Goal: Transaction & Acquisition: Book appointment/travel/reservation

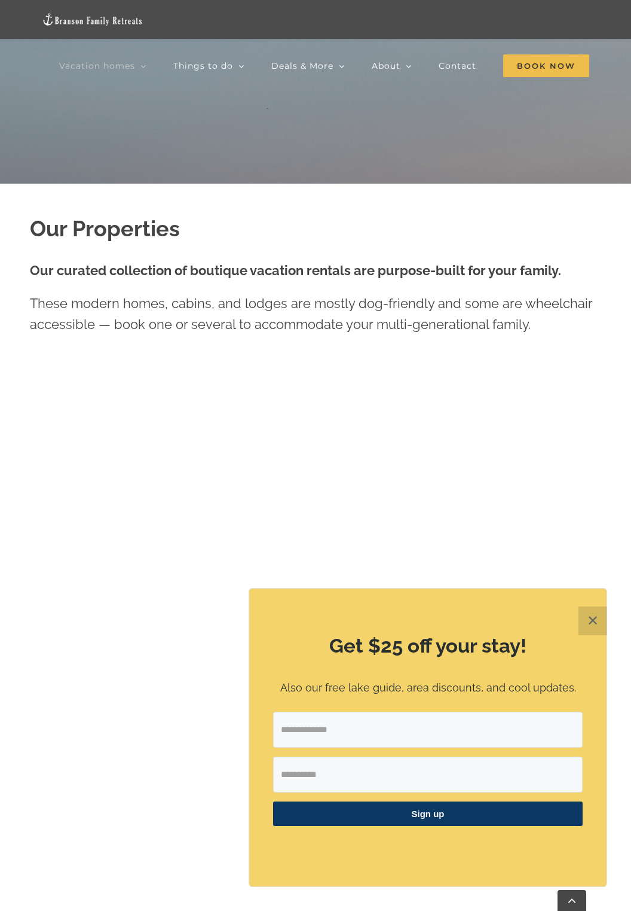
scroll to position [774, 0]
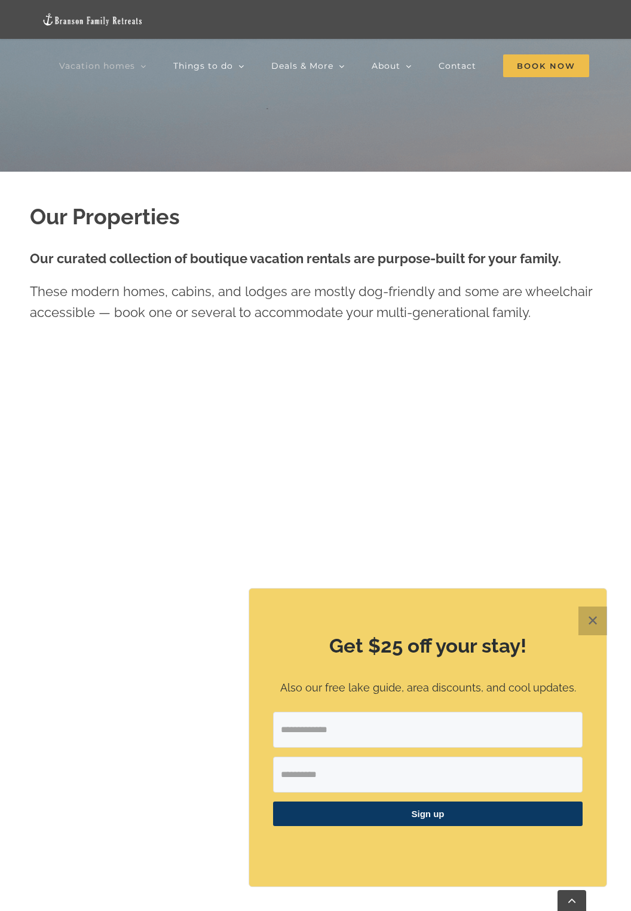
click at [591, 635] on button "✕" at bounding box center [593, 620] width 29 height 29
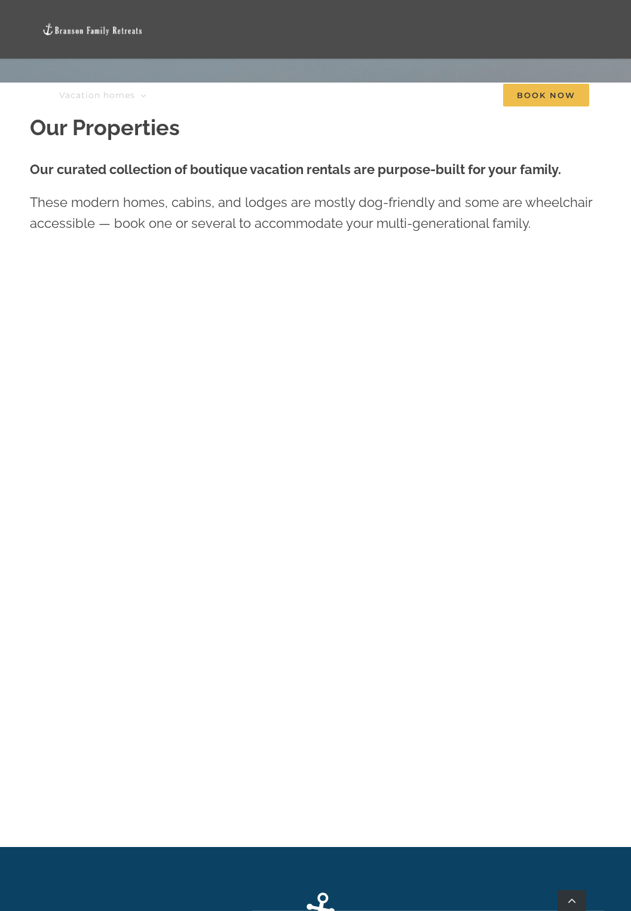
scroll to position [845, 0]
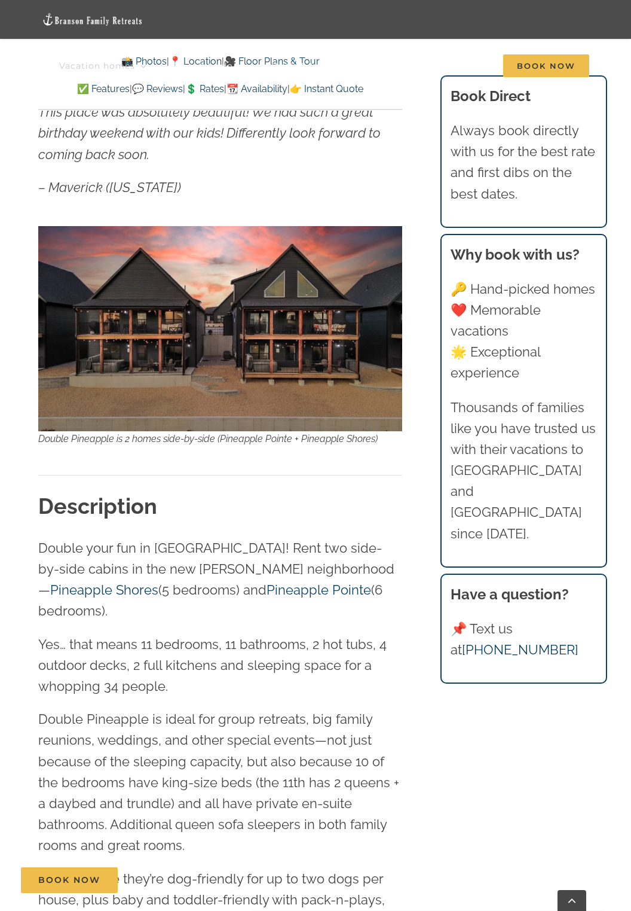
scroll to position [1036, 0]
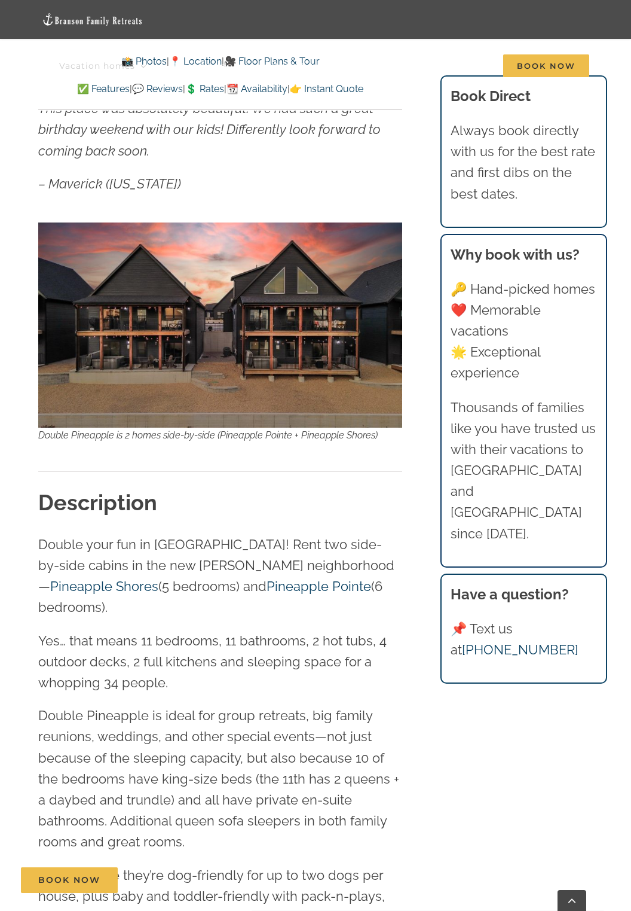
click at [213, 91] on link "💲 Rates" at bounding box center [204, 88] width 39 height 11
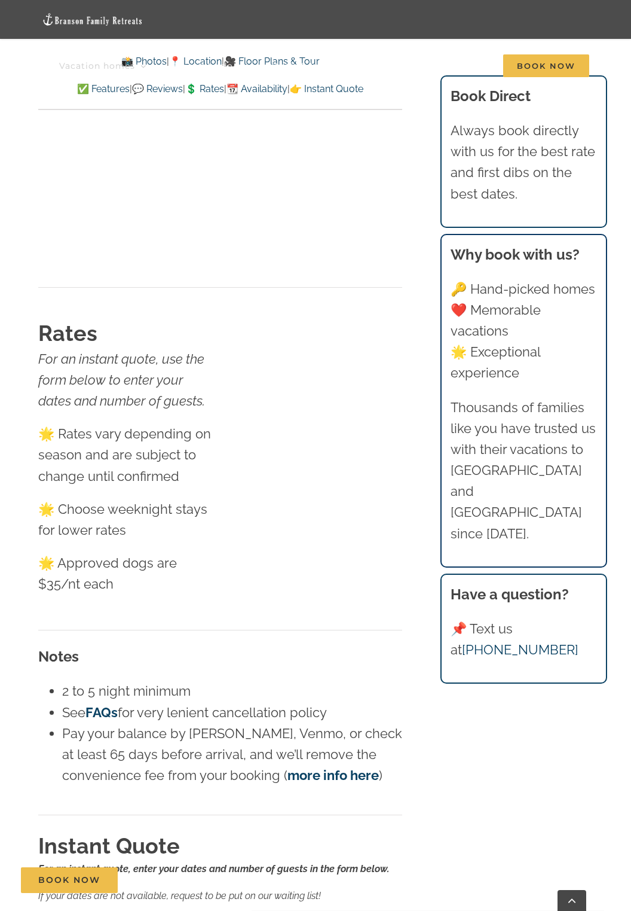
scroll to position [8105, 0]
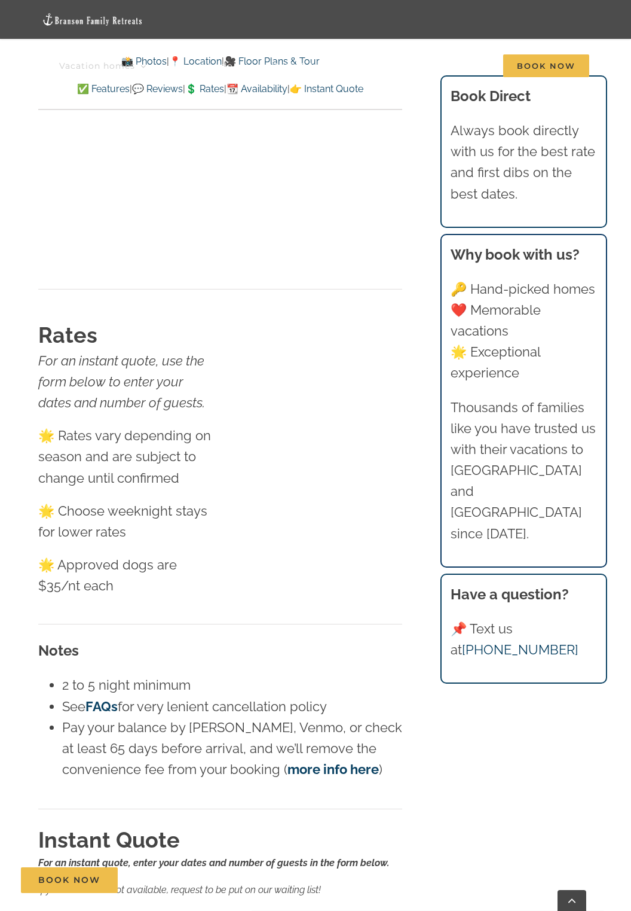
click at [245, 319] on div at bounding box center [220, 319] width 365 height 1
click at [243, 319] on div at bounding box center [220, 319] width 365 height 1
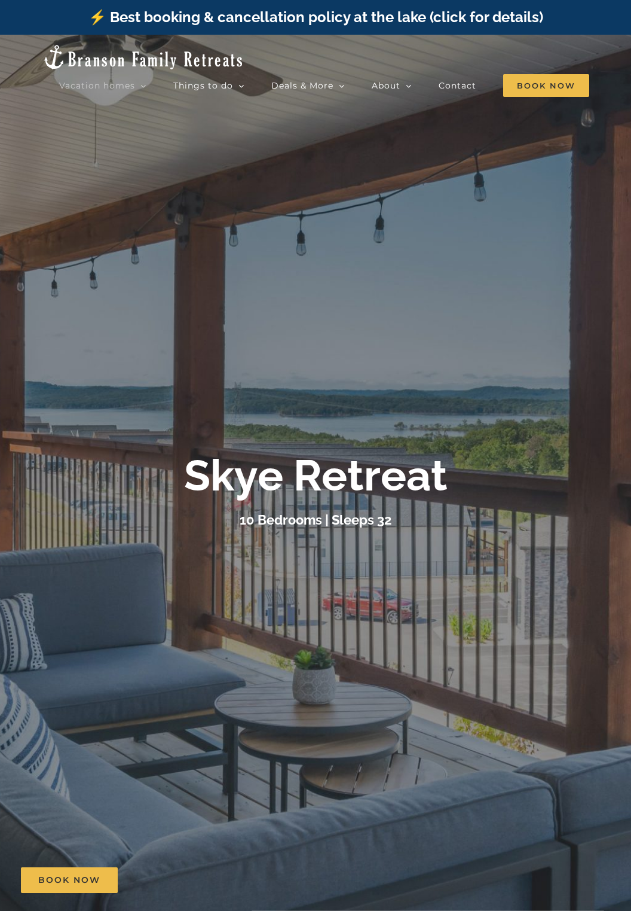
click at [428, 665] on div at bounding box center [315, 490] width 631 height 911
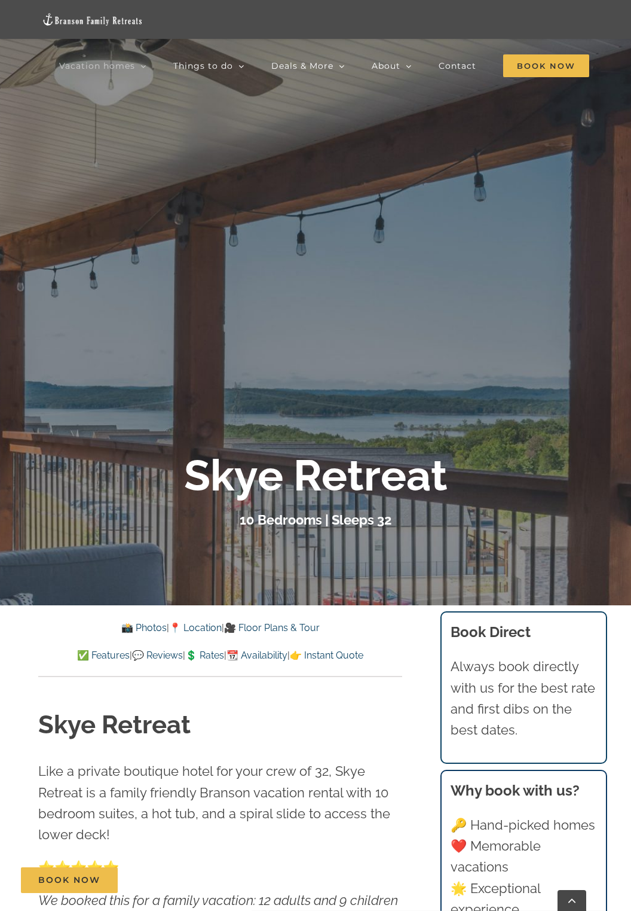
click at [215, 653] on link "💲 Rates" at bounding box center [204, 654] width 39 height 11
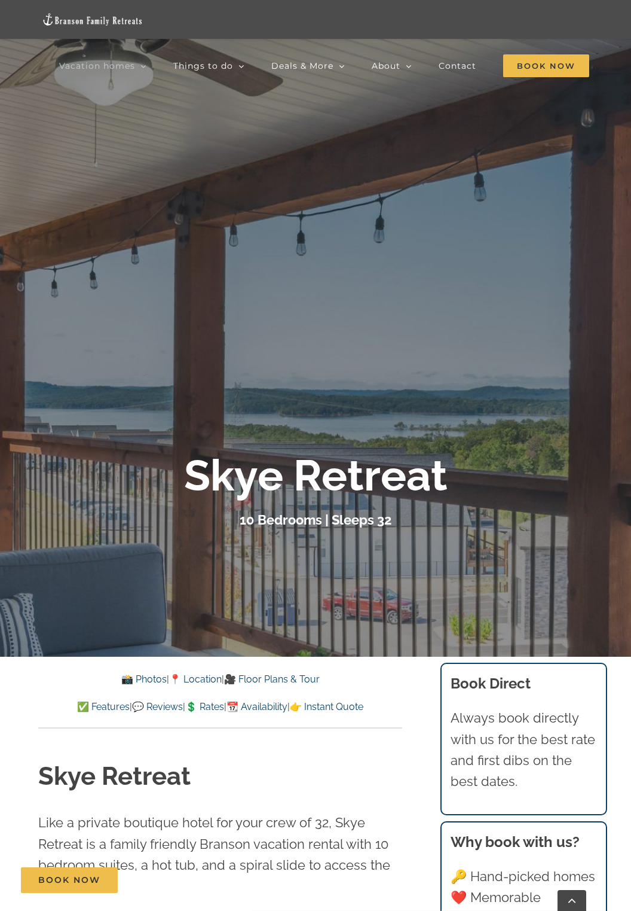
click at [129, 680] on link "📸 Photos" at bounding box center [143, 678] width 45 height 11
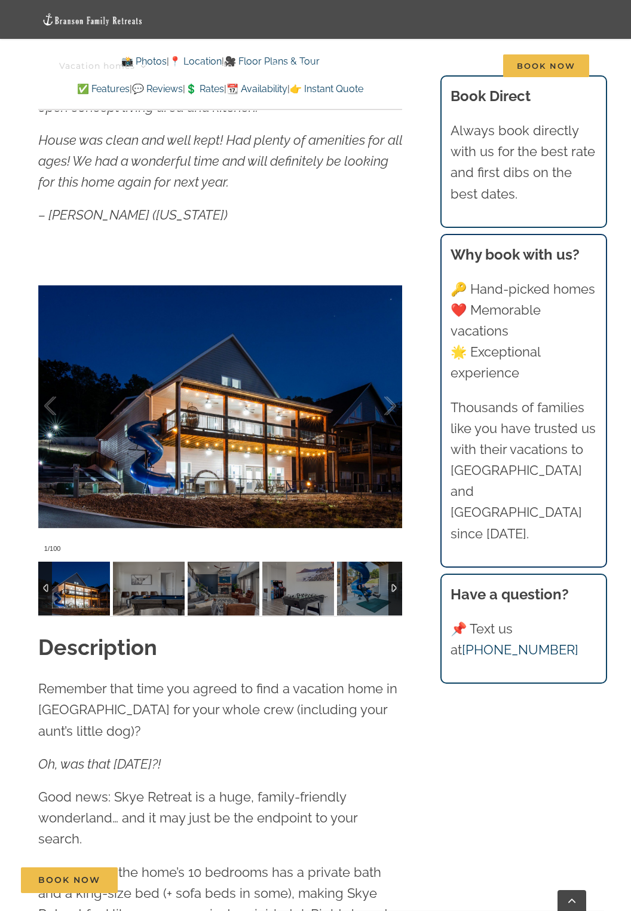
click at [241, 442] on div at bounding box center [220, 406] width 365 height 304
click at [393, 405] on div at bounding box center [377, 406] width 37 height 74
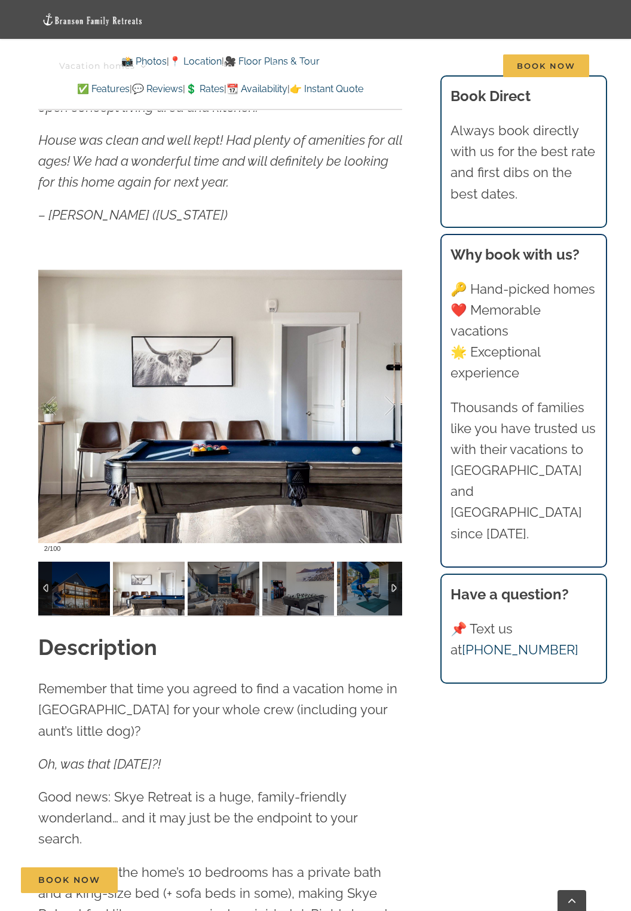
click at [386, 414] on div at bounding box center [377, 406] width 37 height 74
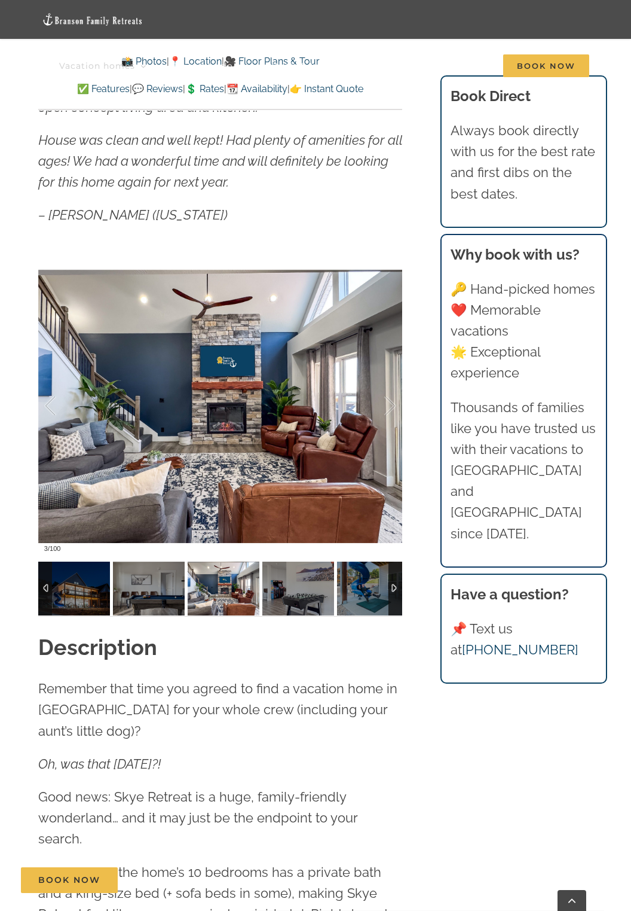
click at [383, 414] on div at bounding box center [377, 406] width 37 height 74
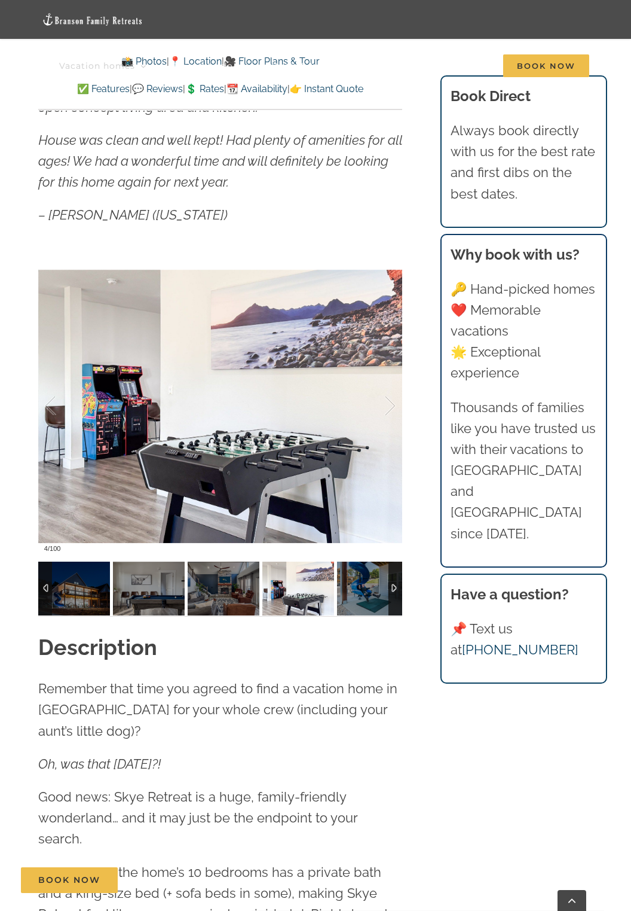
click at [378, 417] on div at bounding box center [377, 406] width 37 height 74
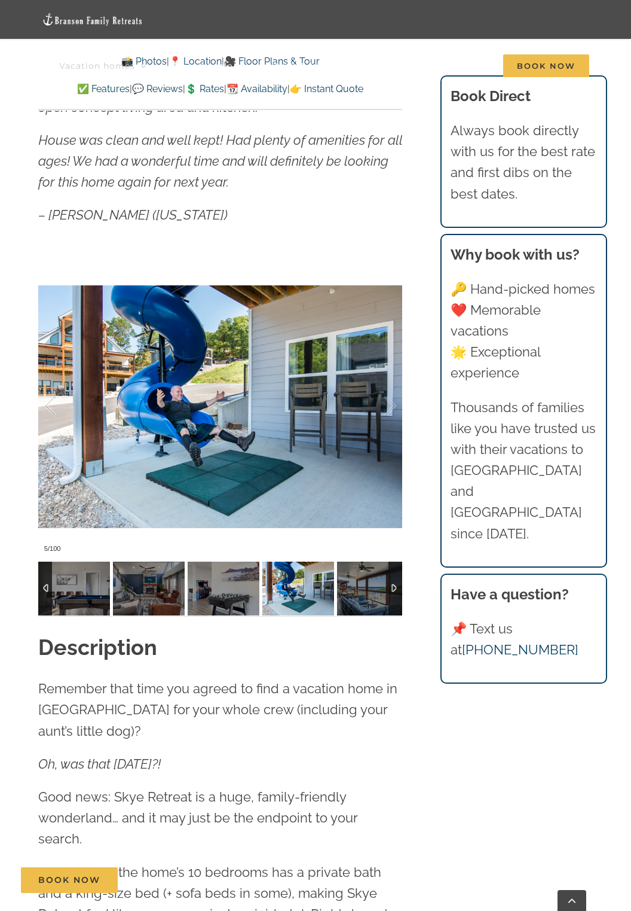
click at [379, 417] on div at bounding box center [377, 406] width 37 height 74
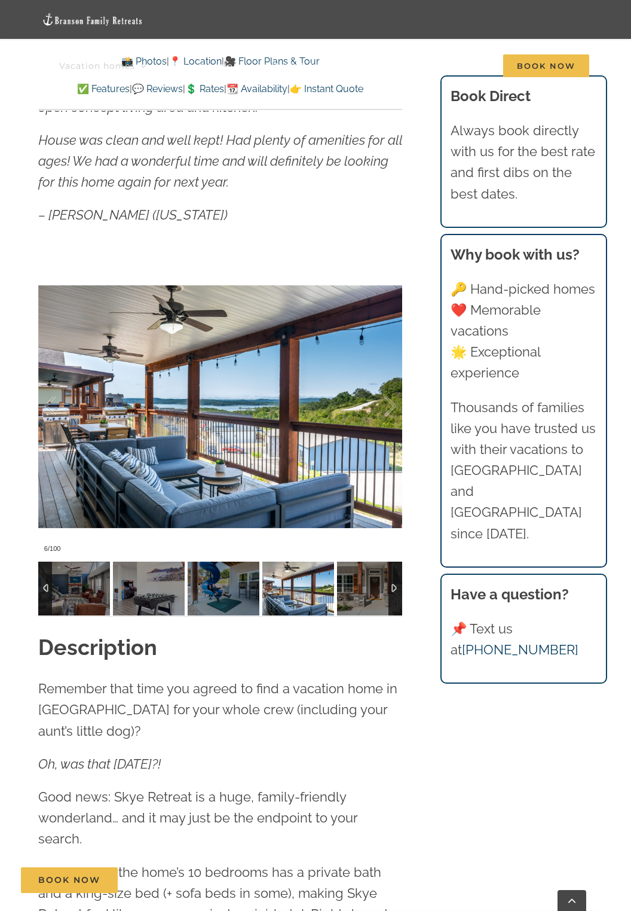
click at [382, 422] on div at bounding box center [377, 406] width 37 height 74
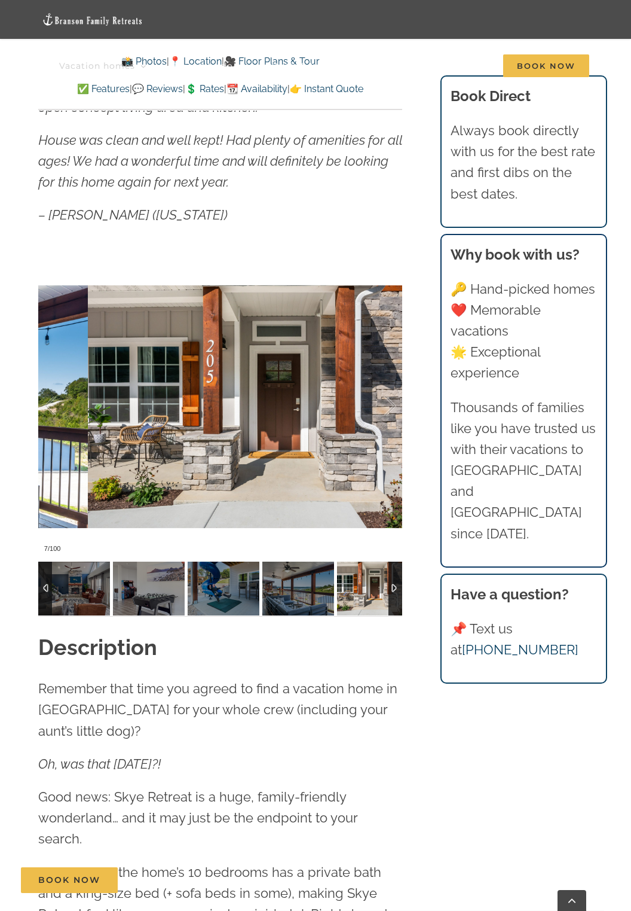
click at [379, 414] on div at bounding box center [377, 406] width 37 height 74
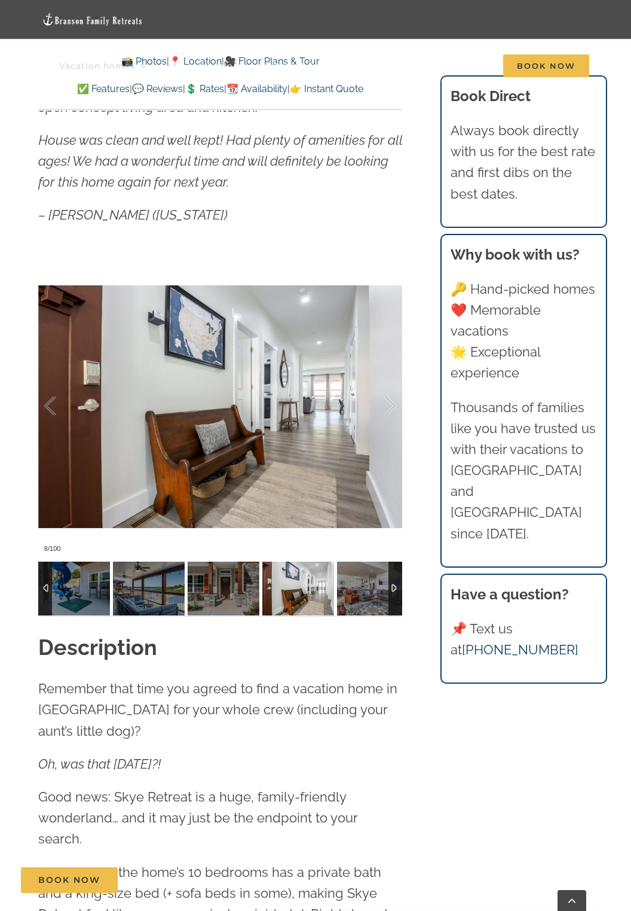
click at [376, 422] on div at bounding box center [377, 406] width 37 height 74
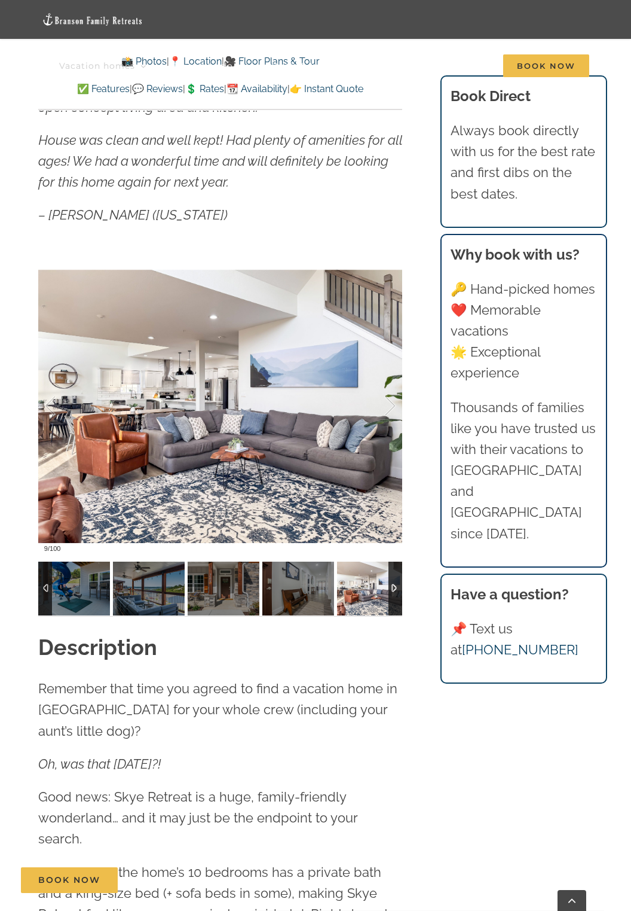
click at [376, 424] on div at bounding box center [377, 406] width 37 height 74
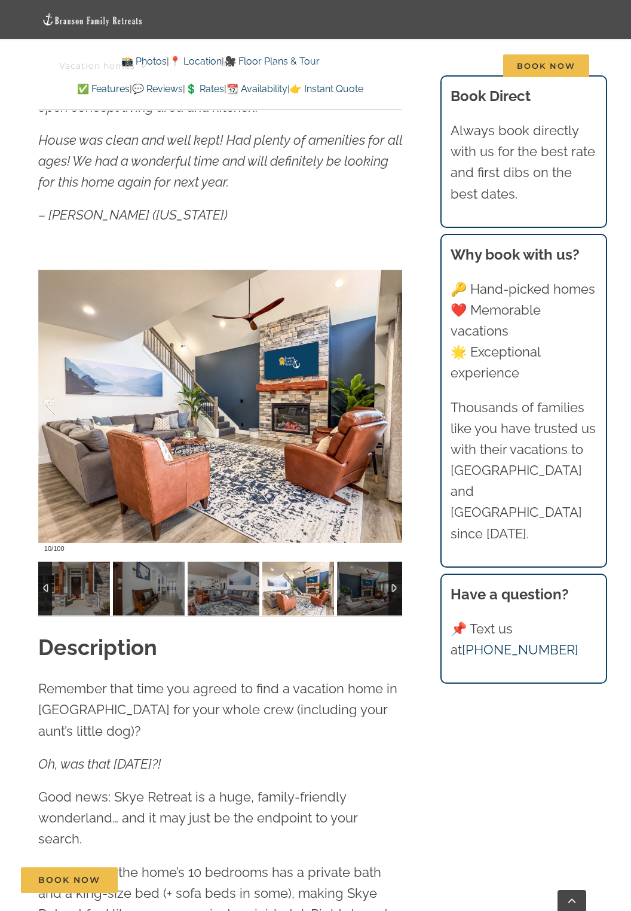
click at [386, 416] on div at bounding box center [377, 406] width 37 height 74
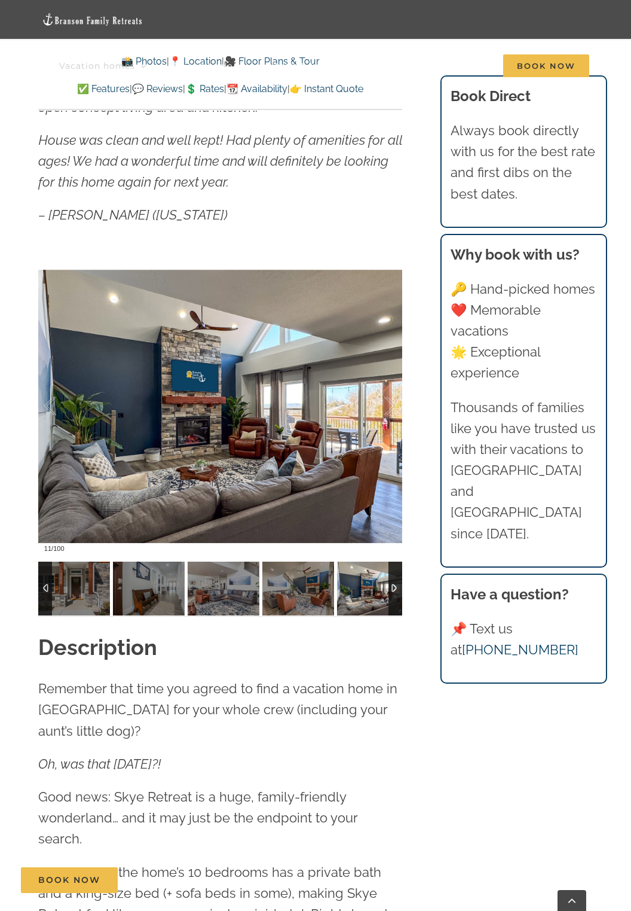
click at [381, 420] on div at bounding box center [377, 406] width 37 height 74
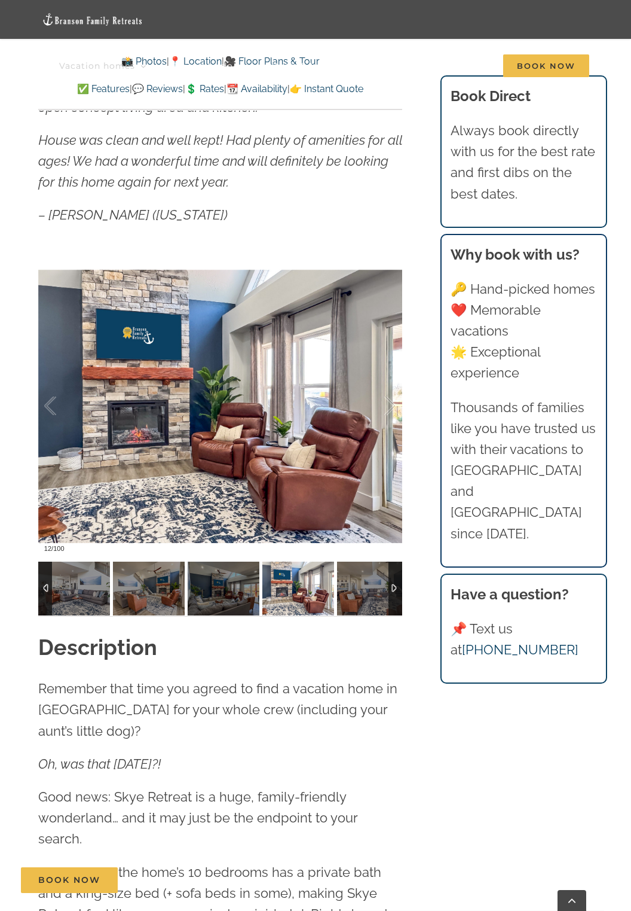
click at [380, 419] on div at bounding box center [377, 406] width 37 height 74
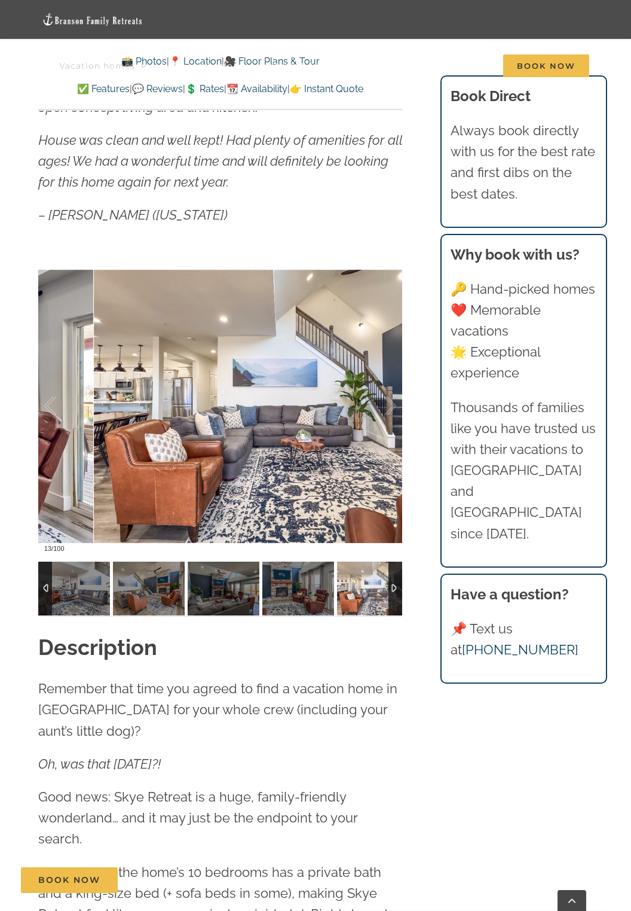
click at [374, 419] on div at bounding box center [377, 406] width 37 height 74
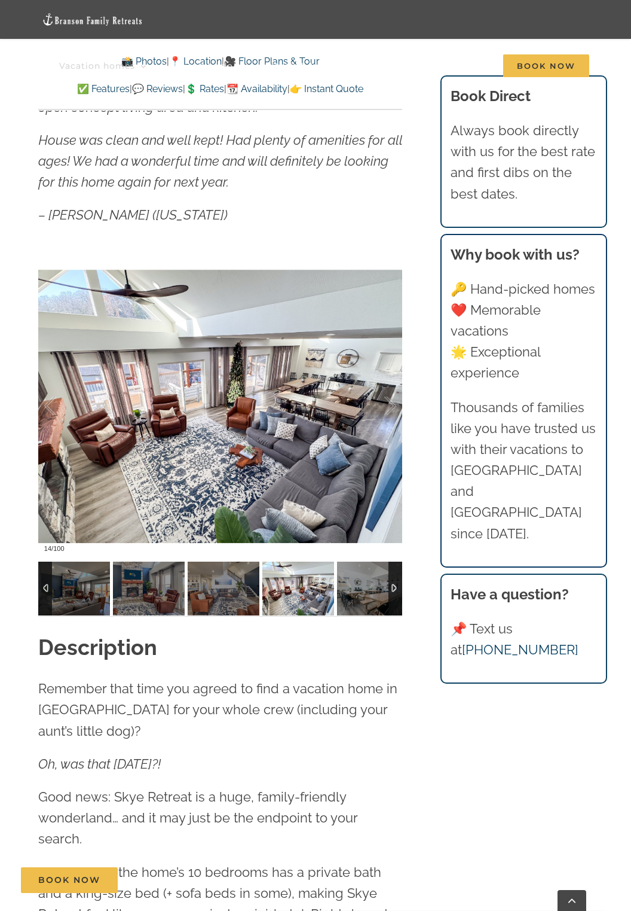
click at [381, 413] on div at bounding box center [377, 406] width 37 height 74
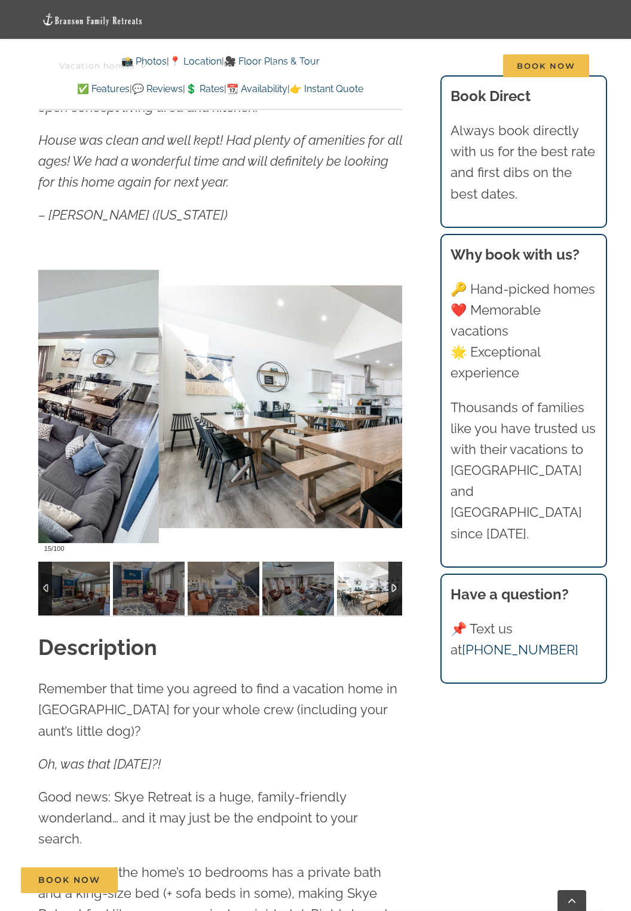
click at [373, 420] on div at bounding box center [377, 406] width 37 height 74
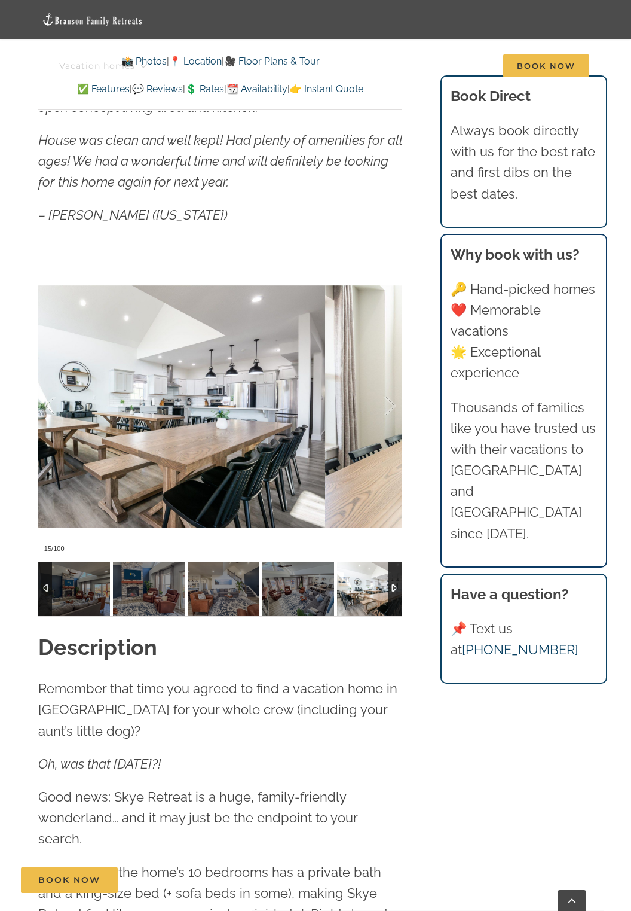
click at [373, 421] on div at bounding box center [377, 406] width 37 height 74
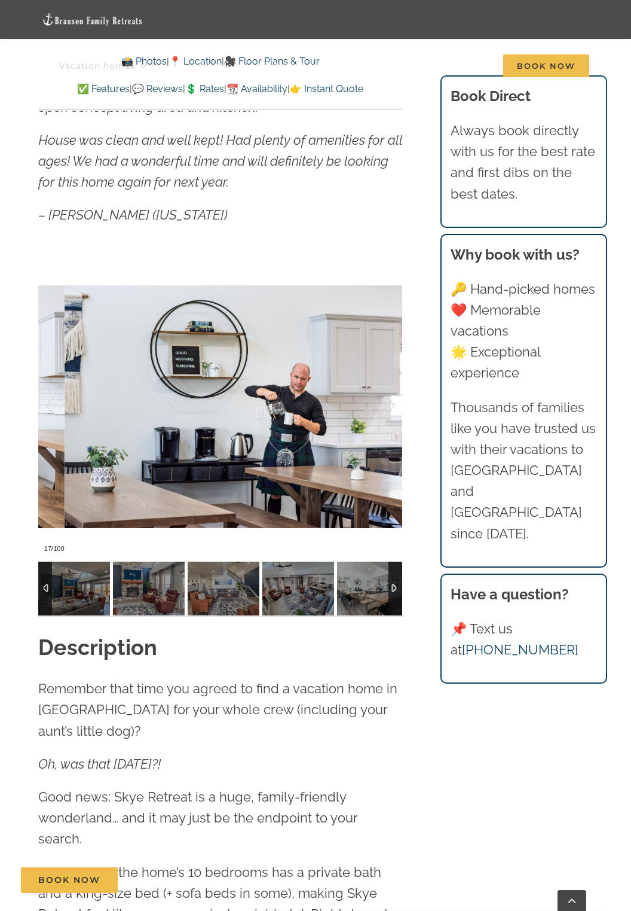
click at [375, 420] on div at bounding box center [377, 406] width 37 height 74
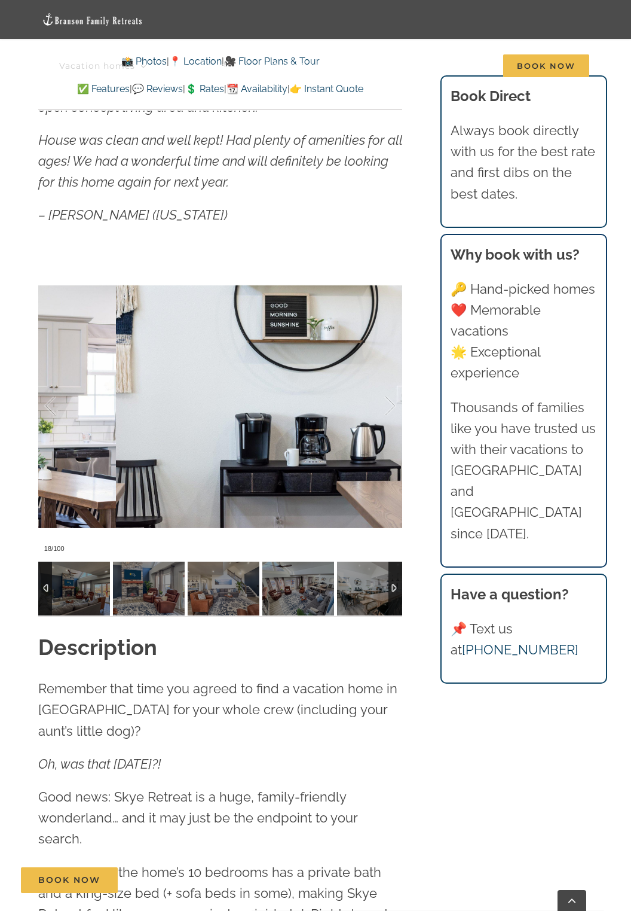
click at [378, 419] on div at bounding box center [377, 406] width 37 height 74
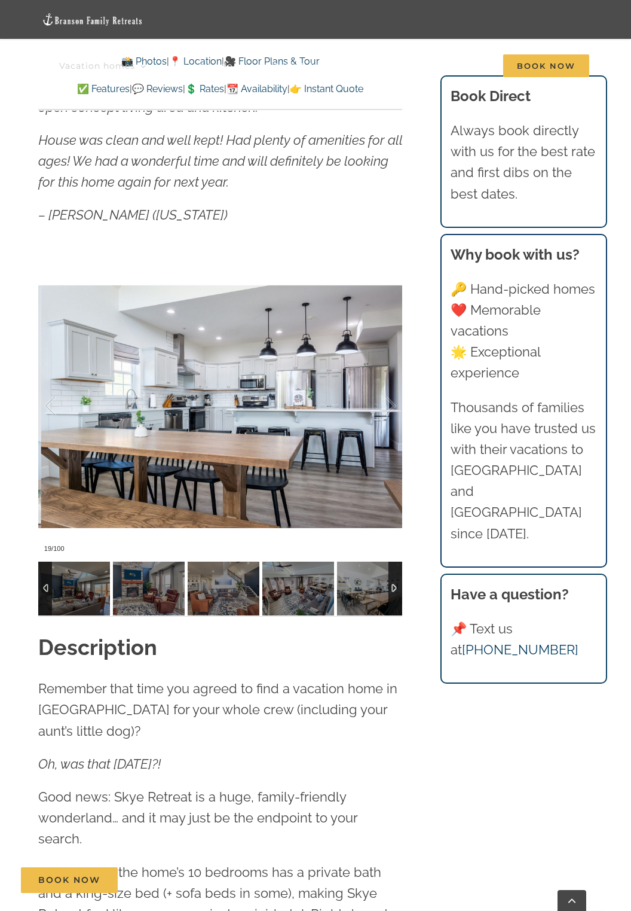
click at [378, 408] on div at bounding box center [377, 406] width 37 height 74
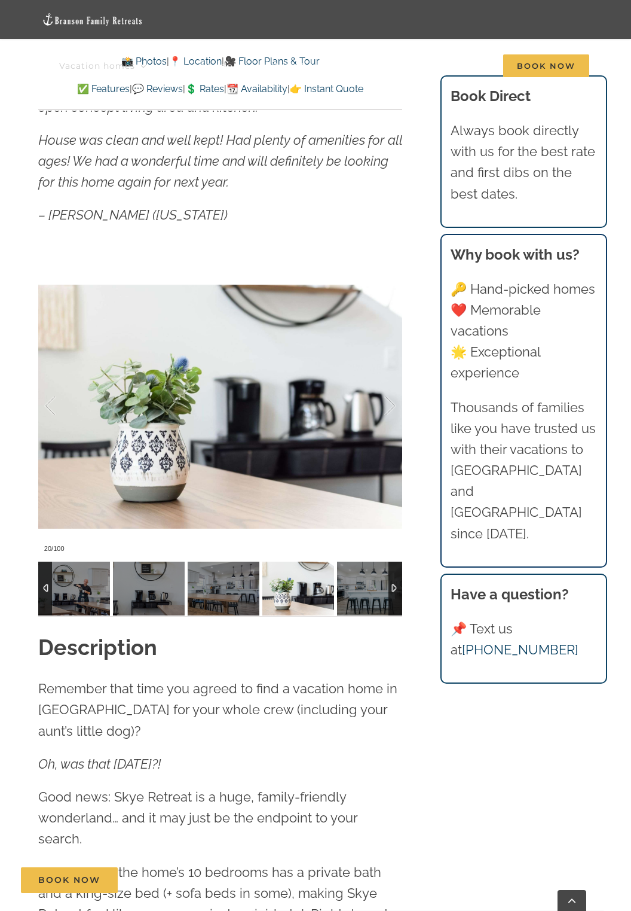
click at [60, 410] on div at bounding box center [62, 406] width 37 height 74
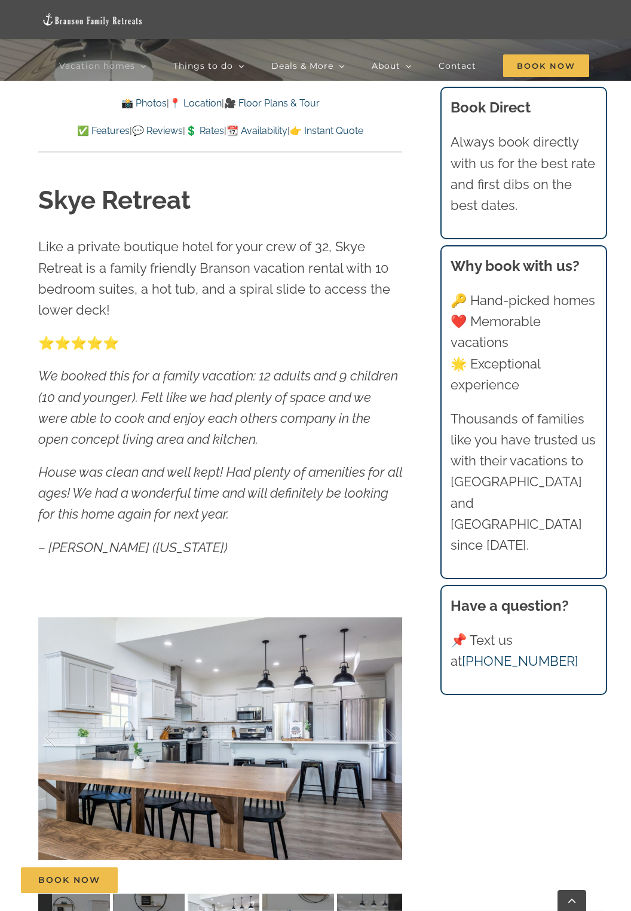
click at [276, 130] on link "📆 Availability" at bounding box center [257, 130] width 61 height 11
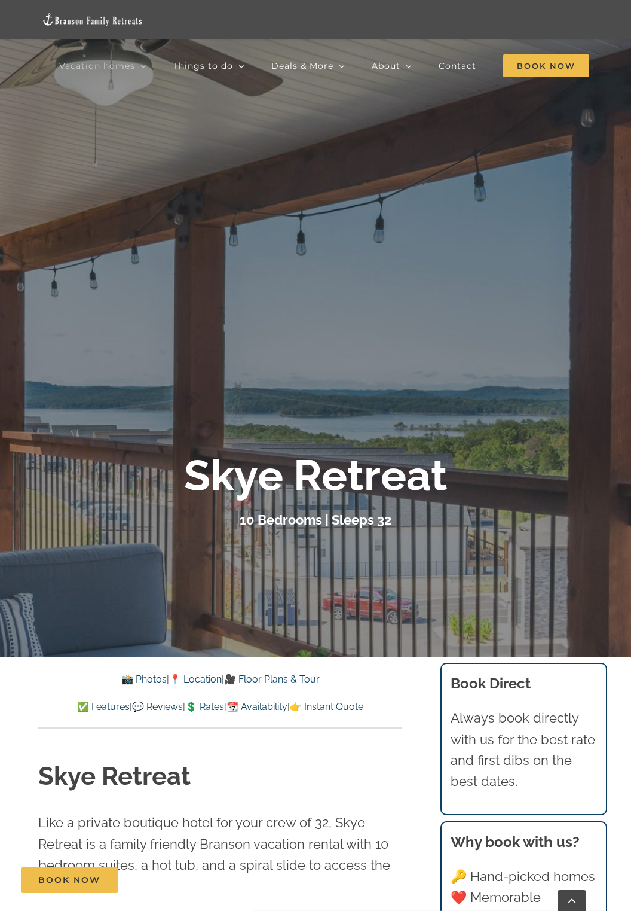
scroll to position [340, 0]
